Goal: Navigation & Orientation: Find specific page/section

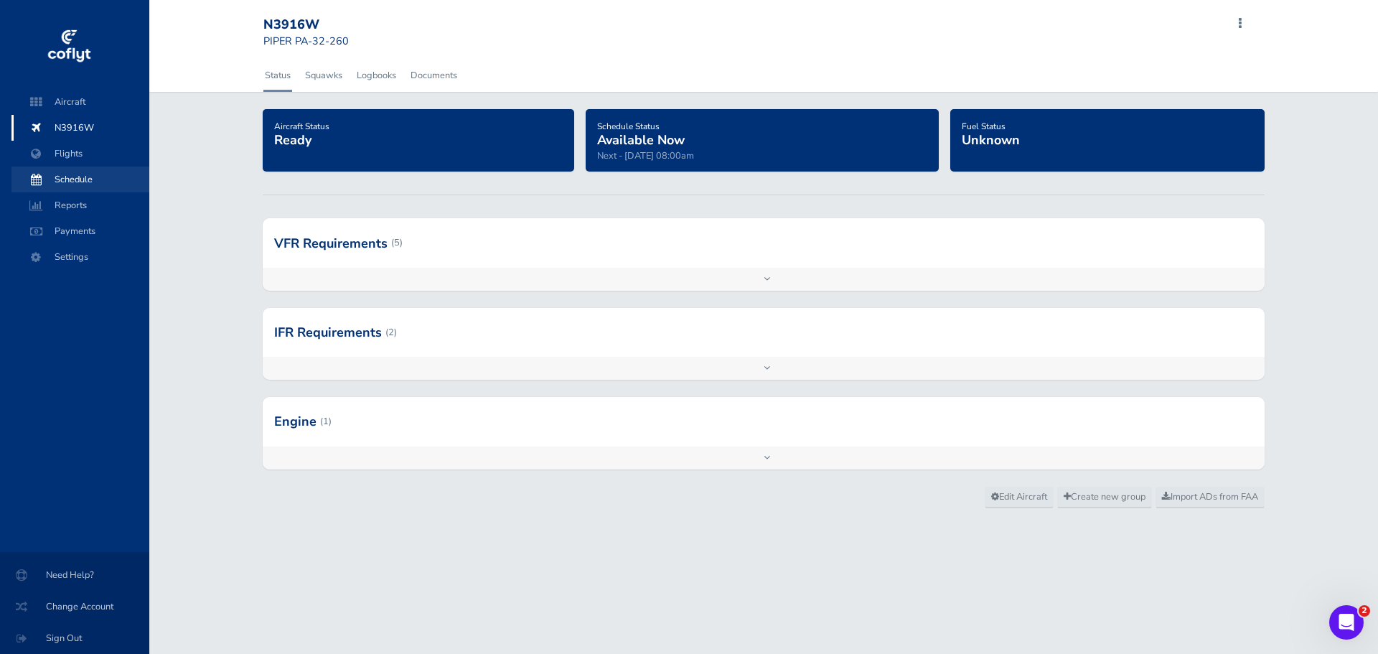
click at [61, 173] on span "Schedule" at bounding box center [80, 180] width 109 height 26
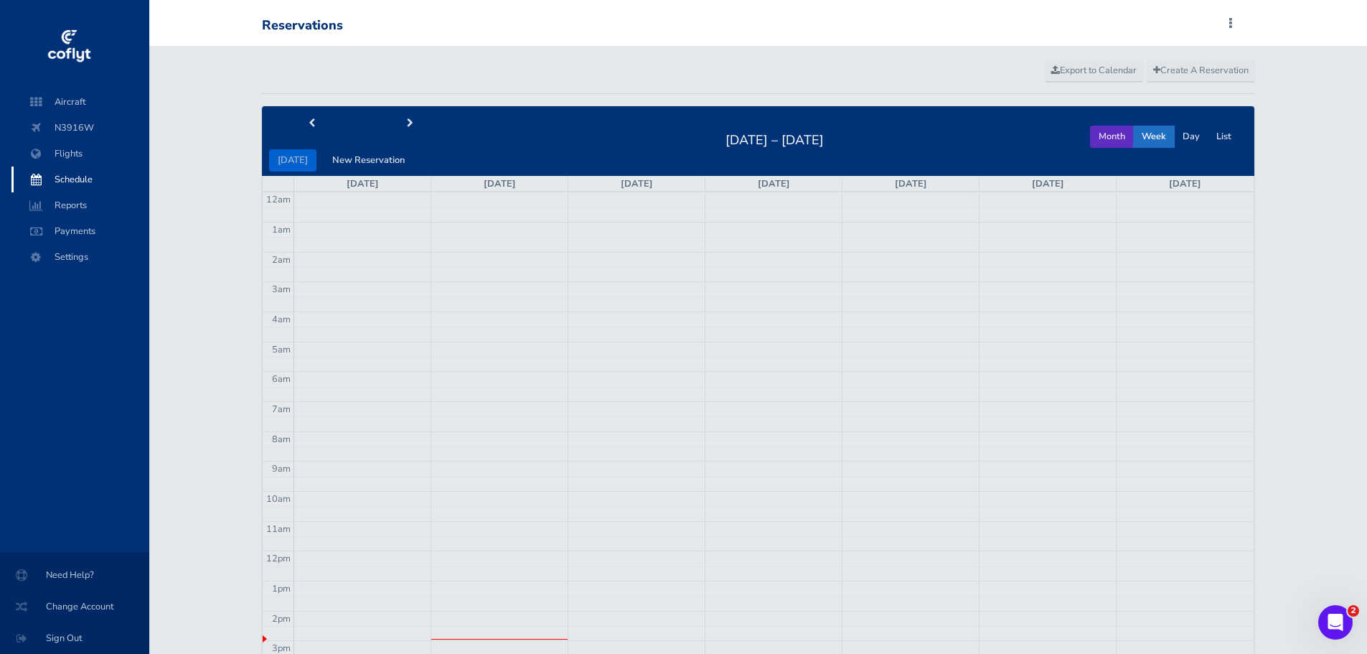
click at [1107, 138] on button "Month" at bounding box center [1112, 137] width 44 height 22
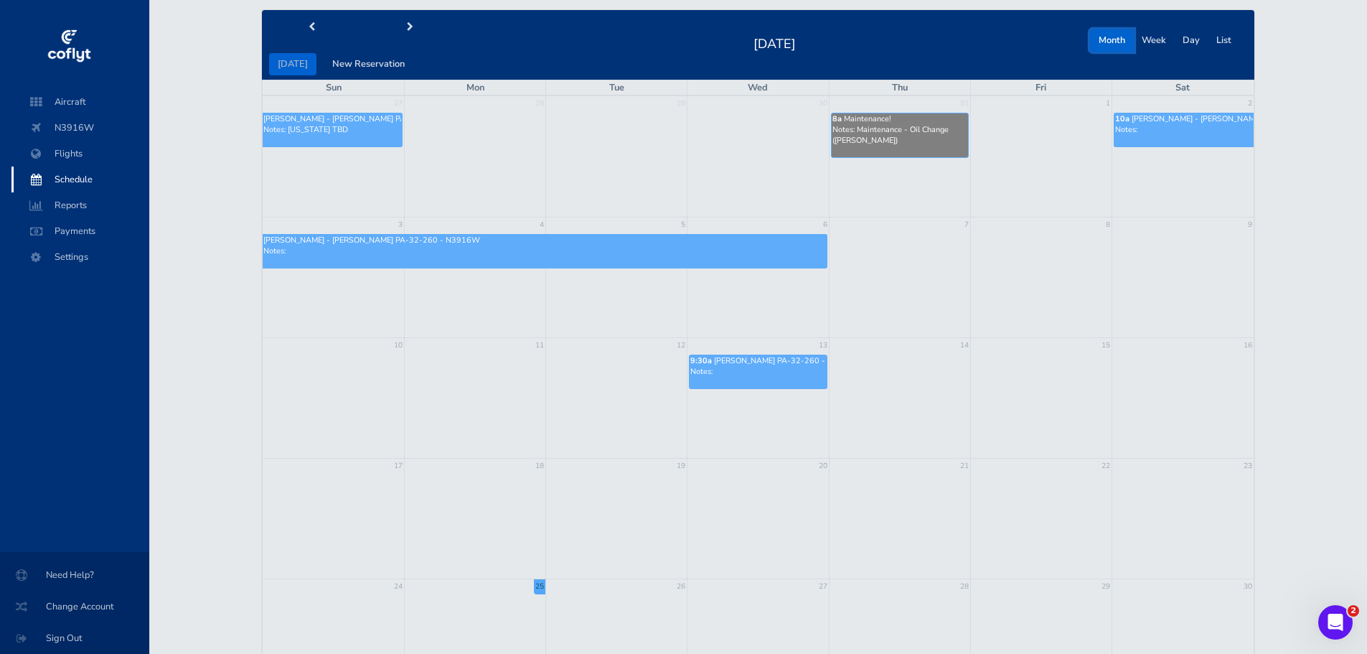
scroll to position [72, 0]
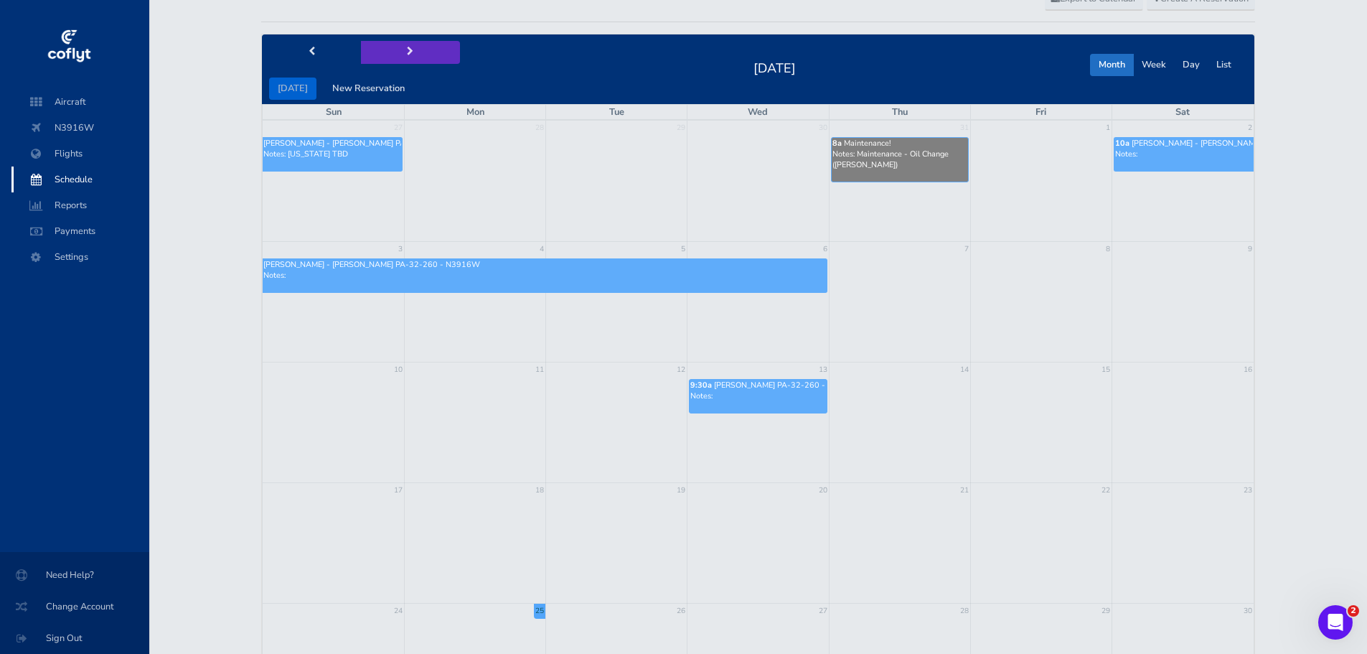
click at [408, 56] on button "next" at bounding box center [410, 52] width 99 height 22
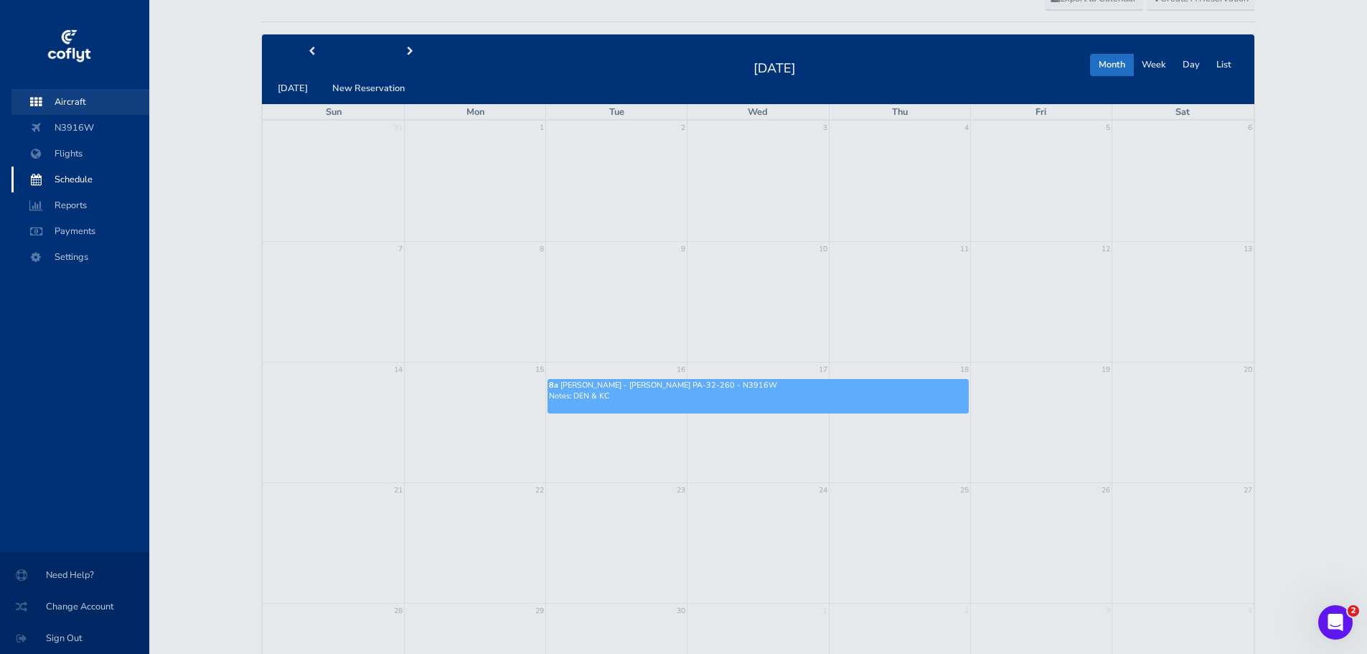
click at [76, 100] on span "Aircraft" at bounding box center [80, 102] width 109 height 26
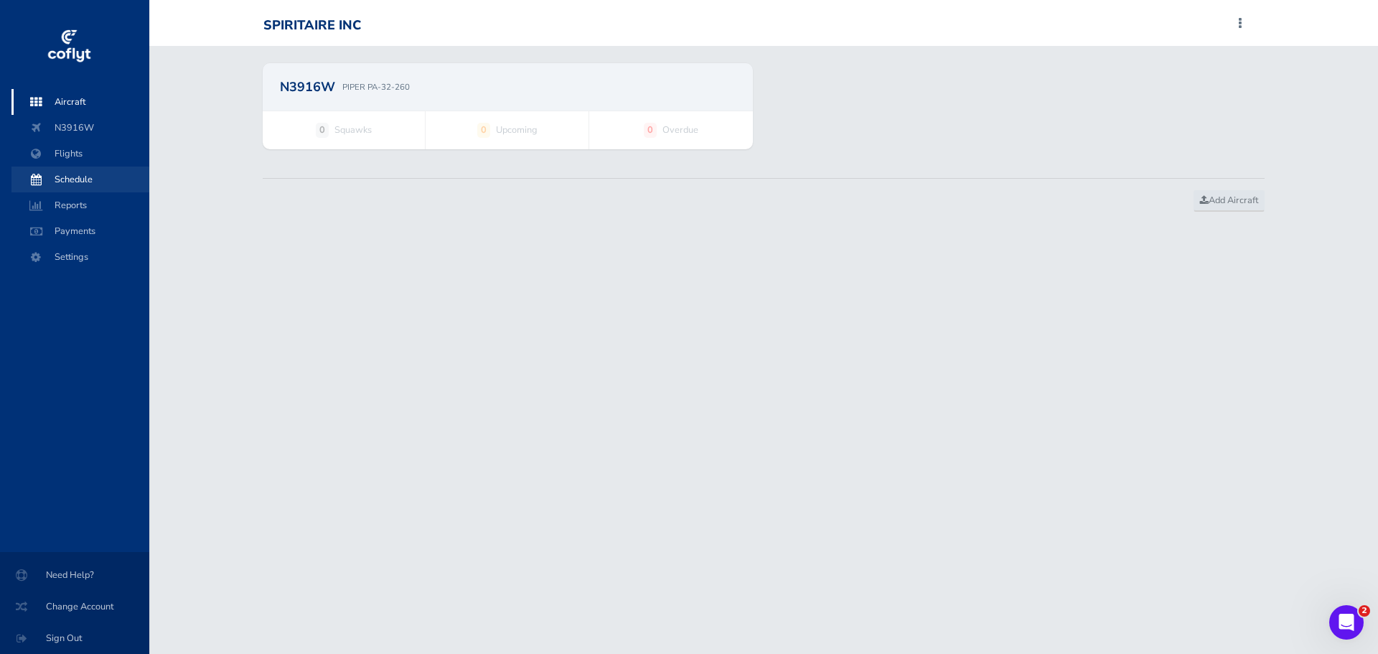
click at [70, 174] on span "Schedule" at bounding box center [80, 180] width 109 height 26
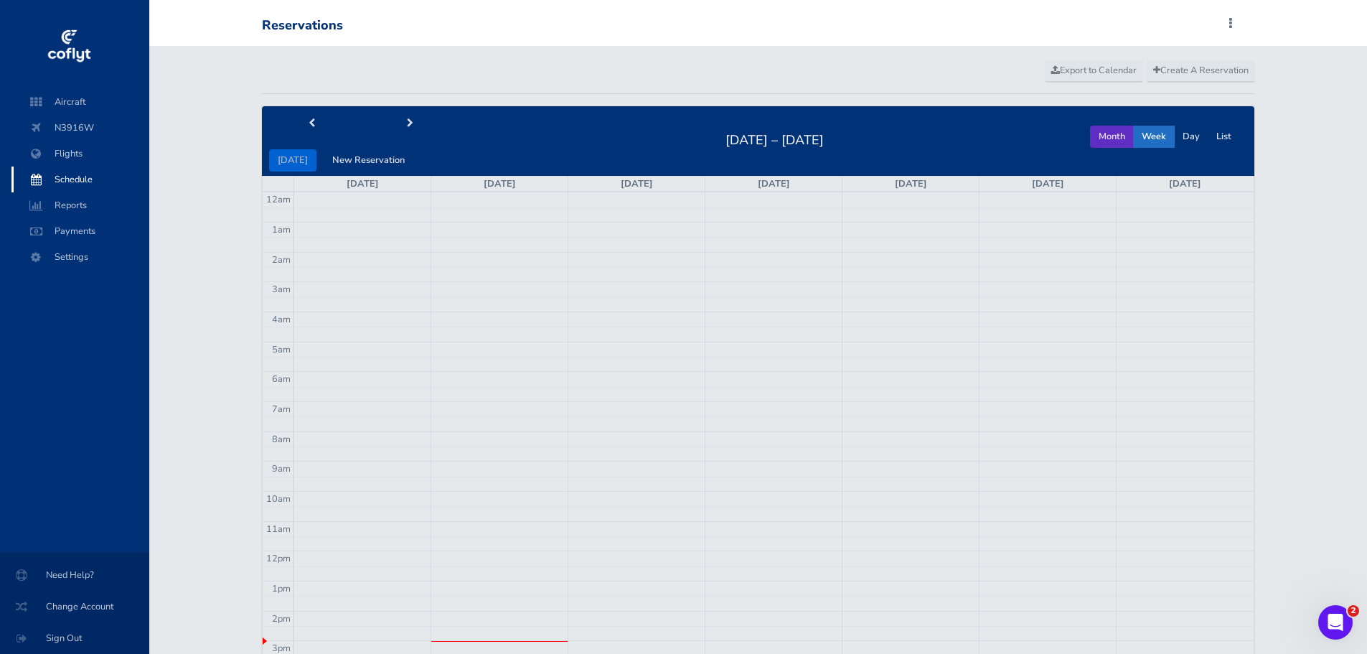
click at [1120, 141] on button "Month" at bounding box center [1112, 137] width 44 height 22
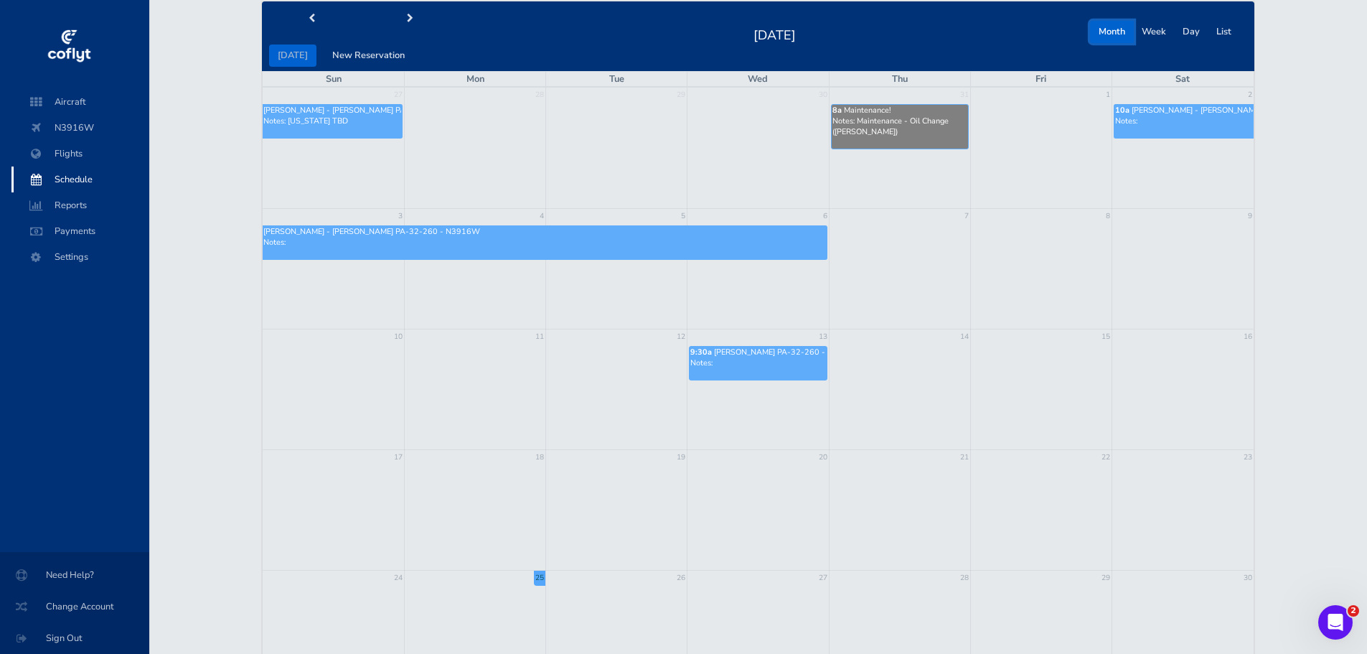
scroll to position [72, 0]
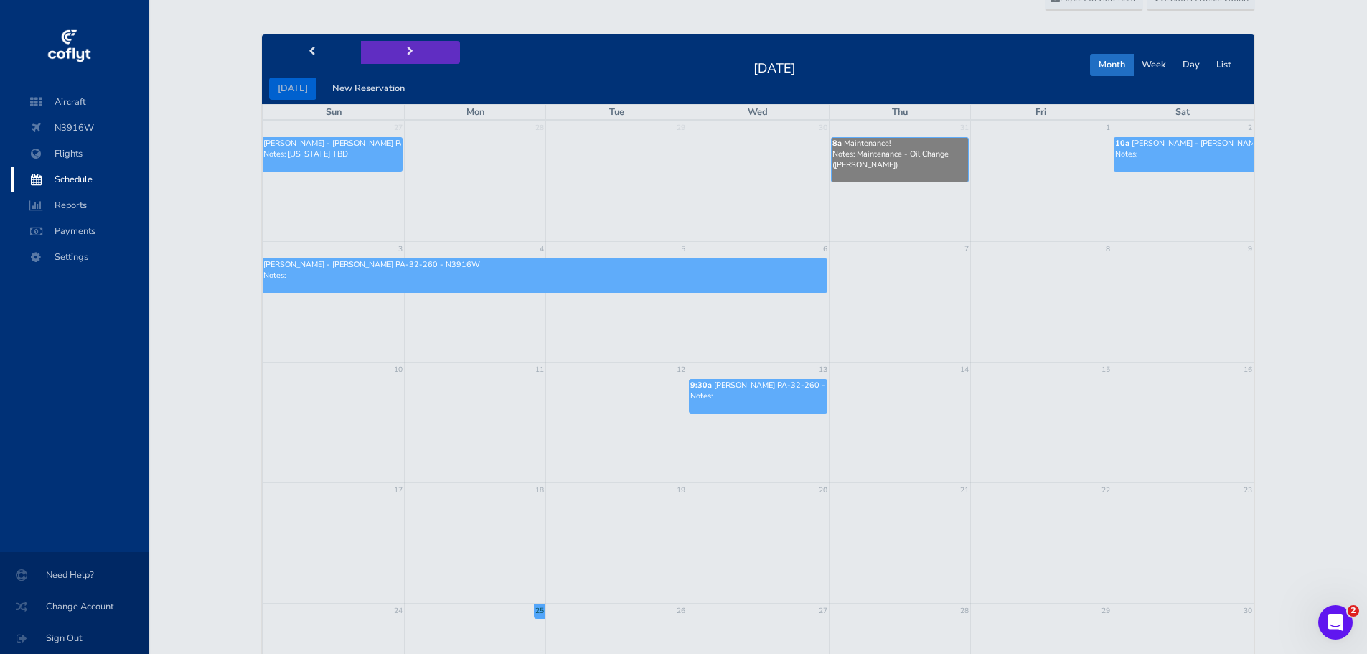
click at [408, 57] on button "next" at bounding box center [410, 52] width 99 height 22
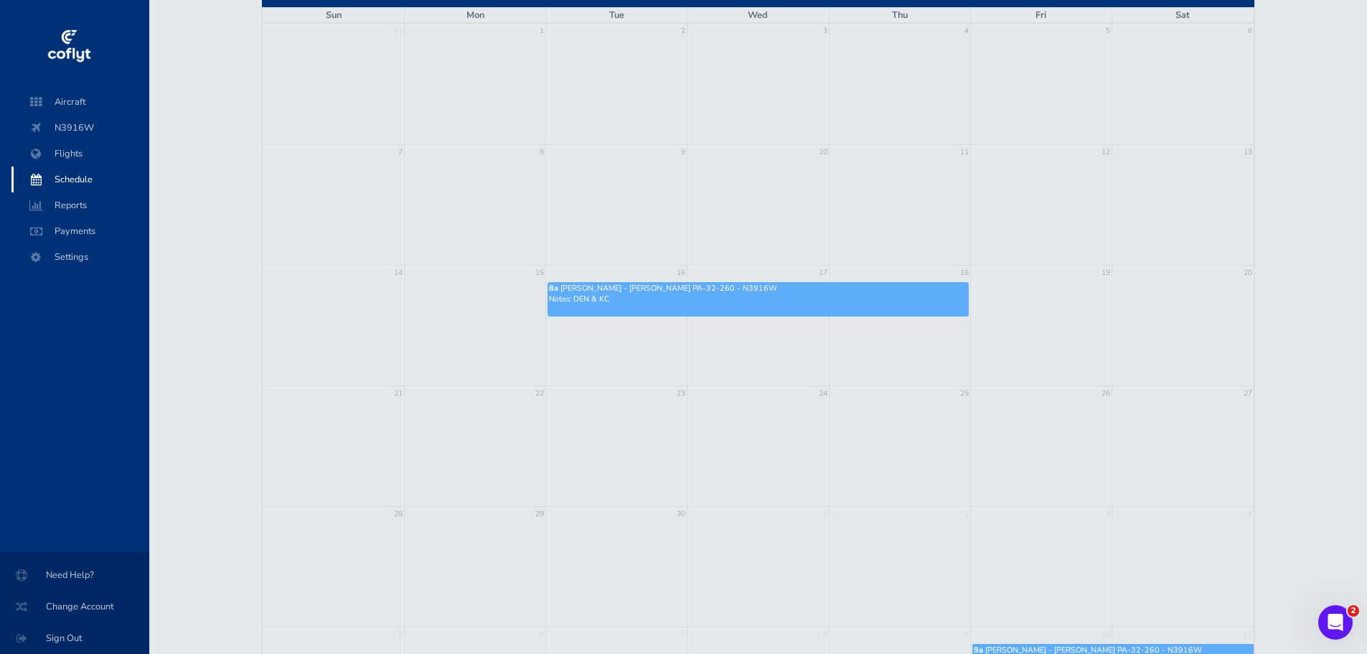
scroll to position [144, 0]
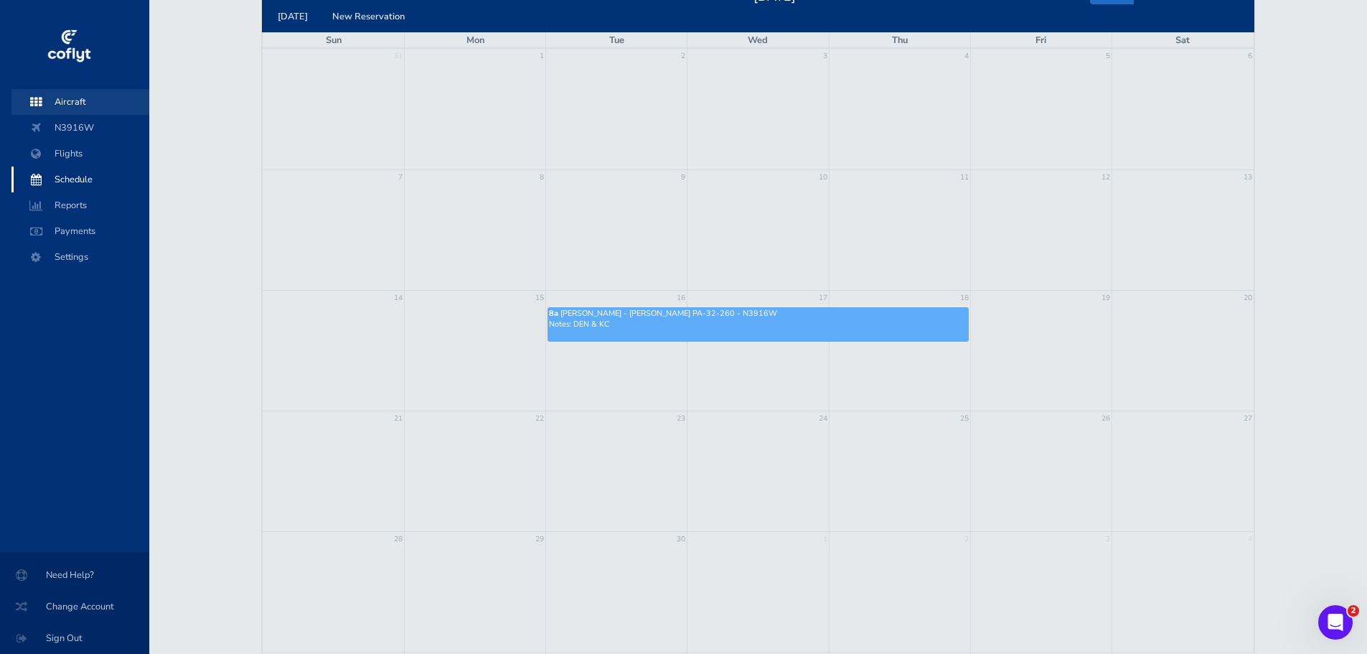
click at [61, 94] on span "Aircraft" at bounding box center [80, 102] width 109 height 26
